Goal: Use online tool/utility

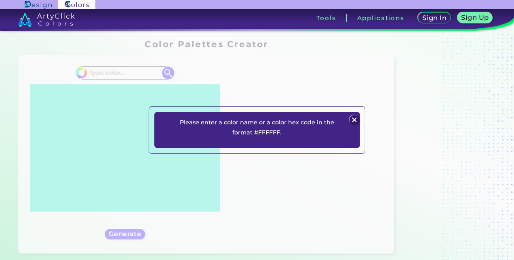
click at [93, 71] on div "Please enter a color name or a color hex code in the format #FFFFFF. Plans Sign…" at bounding box center [257, 130] width 514 height 260
click at [262, 132] on p "Please enter a color name or a color hex code in the format #FFFFFF." at bounding box center [257, 128] width 167 height 20
click at [356, 120] on img at bounding box center [355, 120] width 10 height 10
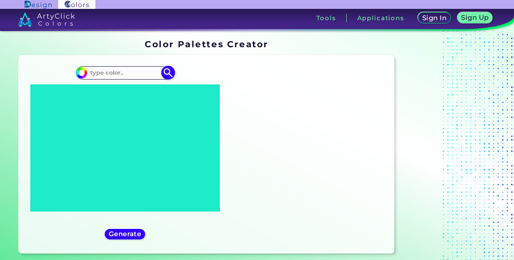
click at [103, 72] on input at bounding box center [124, 72] width 75 height 11
type input "#f1eadd"
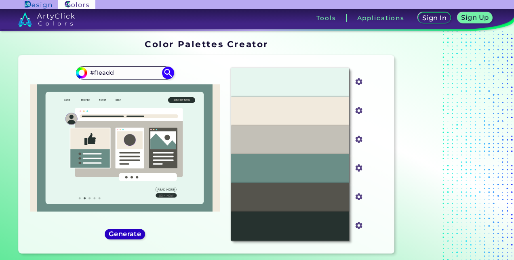
click at [120, 235] on h5 "Generate" at bounding box center [125, 234] width 30 height 6
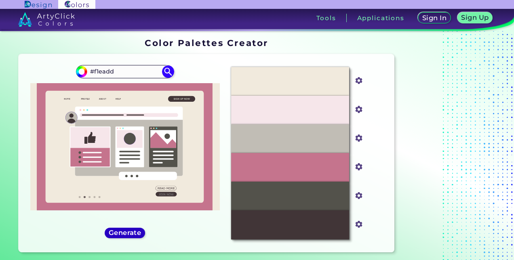
scroll to position [1, 0]
click at [120, 232] on h5 "Generate" at bounding box center [125, 233] width 30 height 6
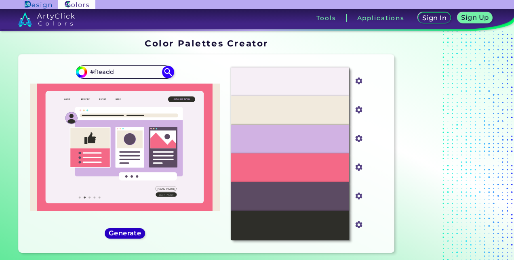
click at [135, 230] on h5 "Generate" at bounding box center [125, 233] width 30 height 6
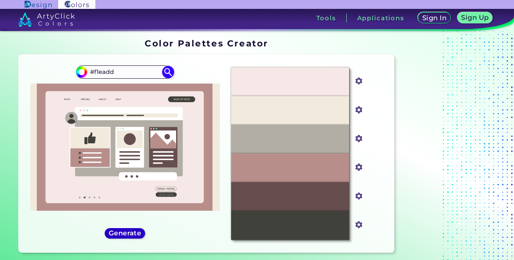
click at [135, 230] on h5 "Generate" at bounding box center [125, 233] width 30 height 6
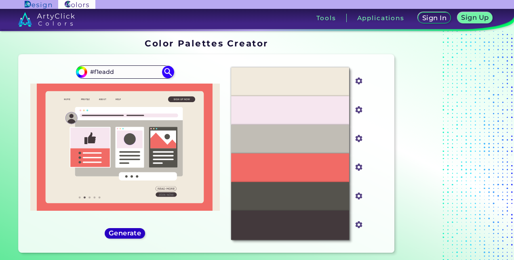
click at [135, 230] on h5 "Generate" at bounding box center [125, 233] width 30 height 6
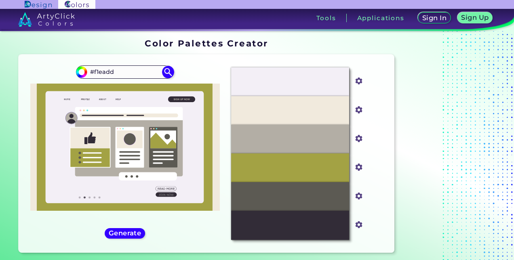
click at [90, 197] on icon at bounding box center [90, 197] width 2 height 2
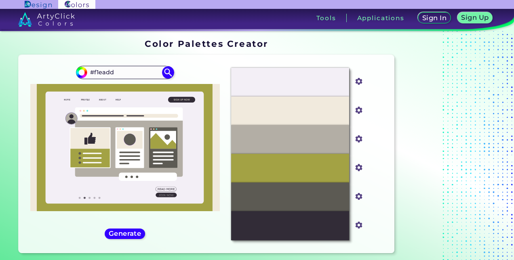
scroll to position [0, 0]
